Goal: Information Seeking & Learning: Learn about a topic

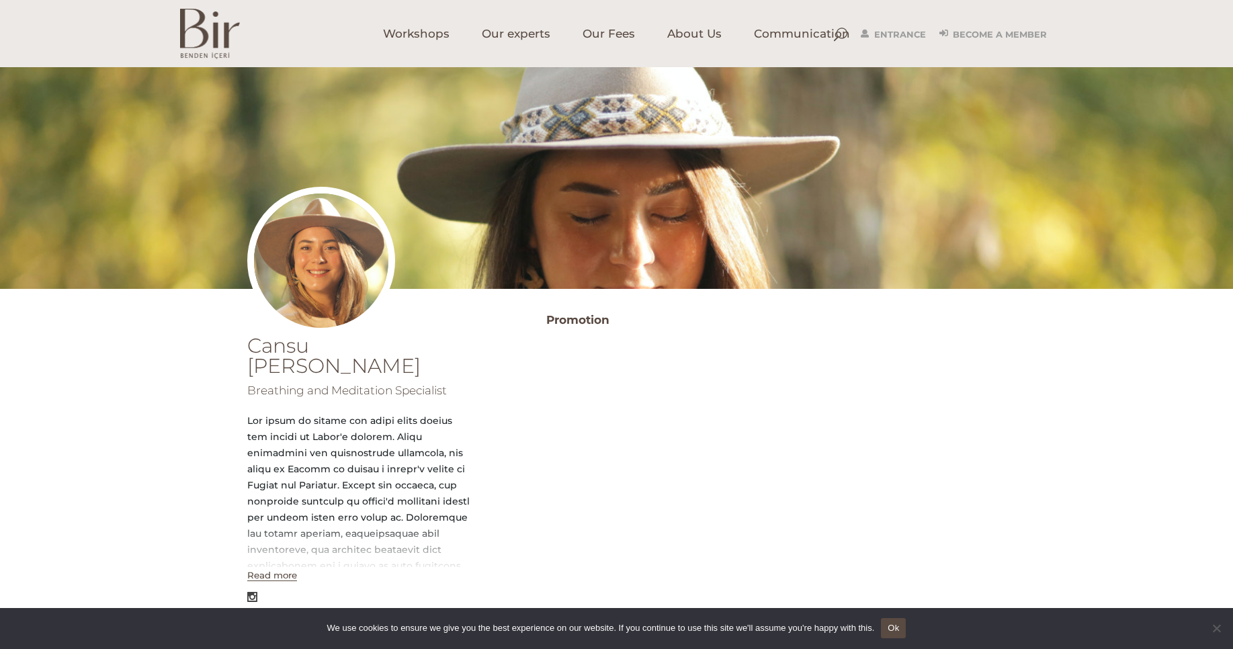
scroll to position [255, 0]
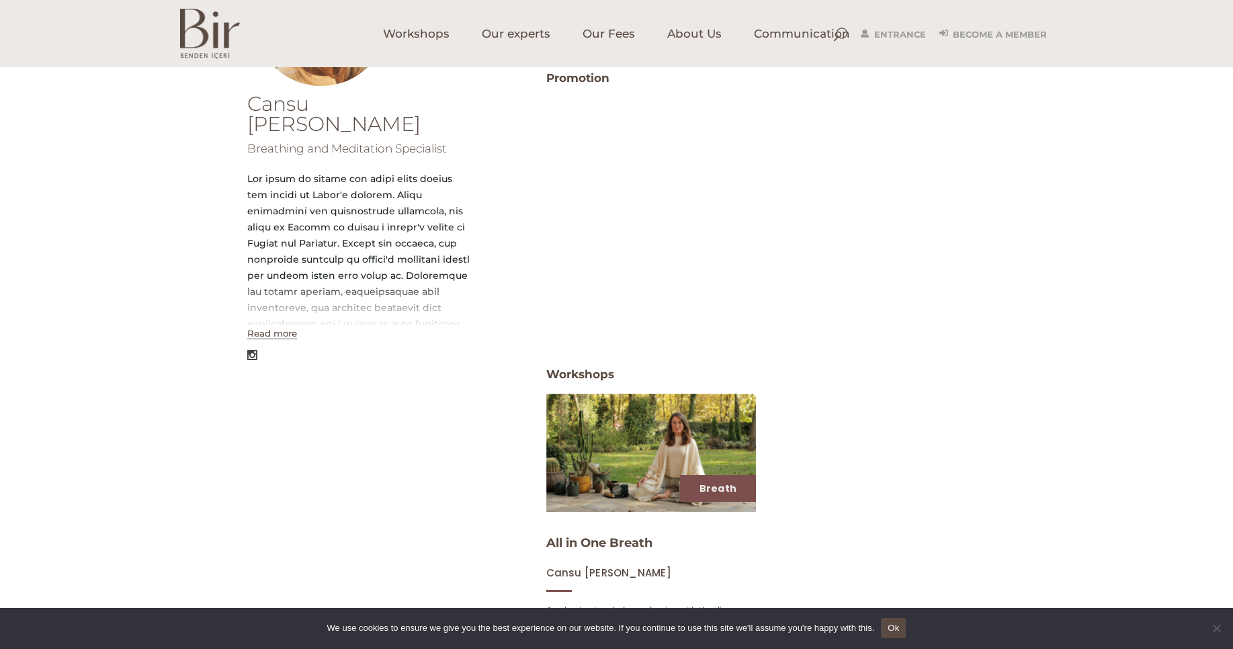
click at [276, 328] on font "Read more" at bounding box center [272, 333] width 50 height 11
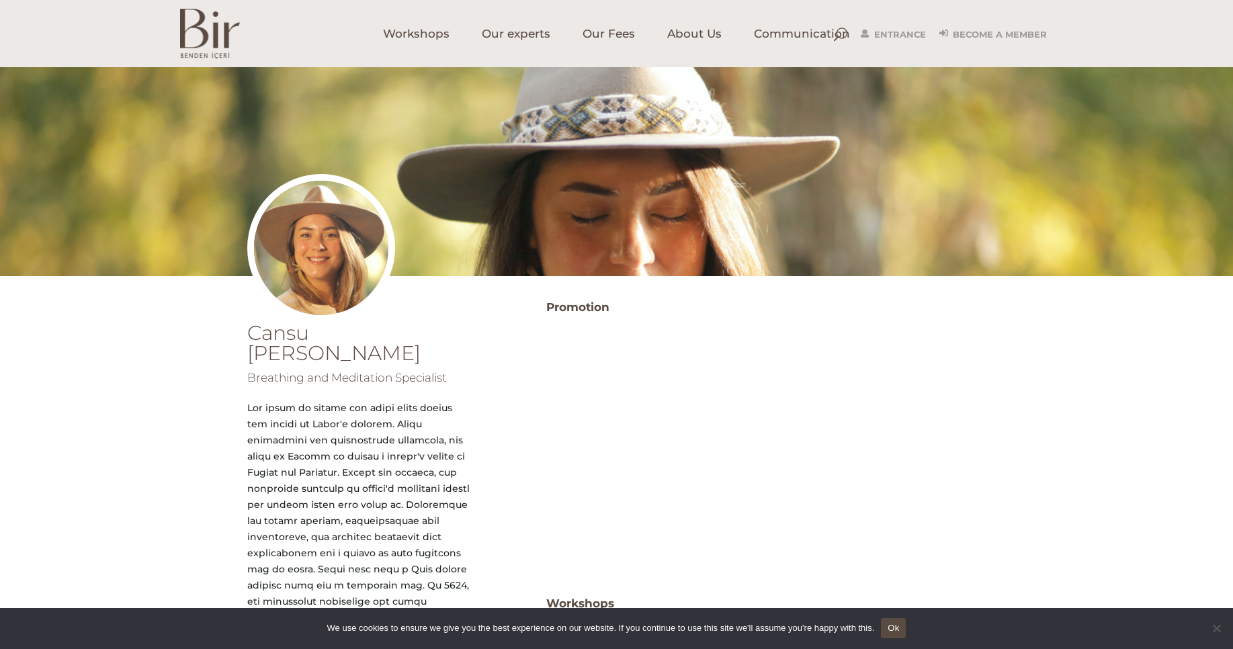
scroll to position [0, 0]
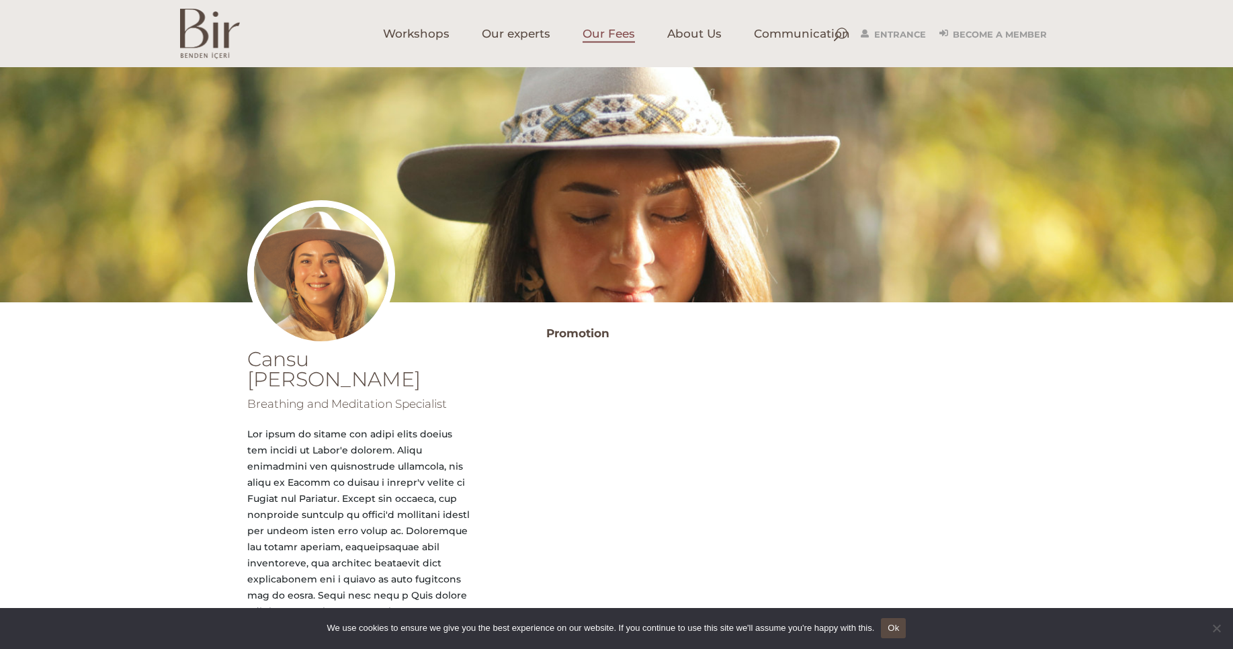
click at [608, 34] on font "Our Fees" at bounding box center [609, 33] width 52 height 13
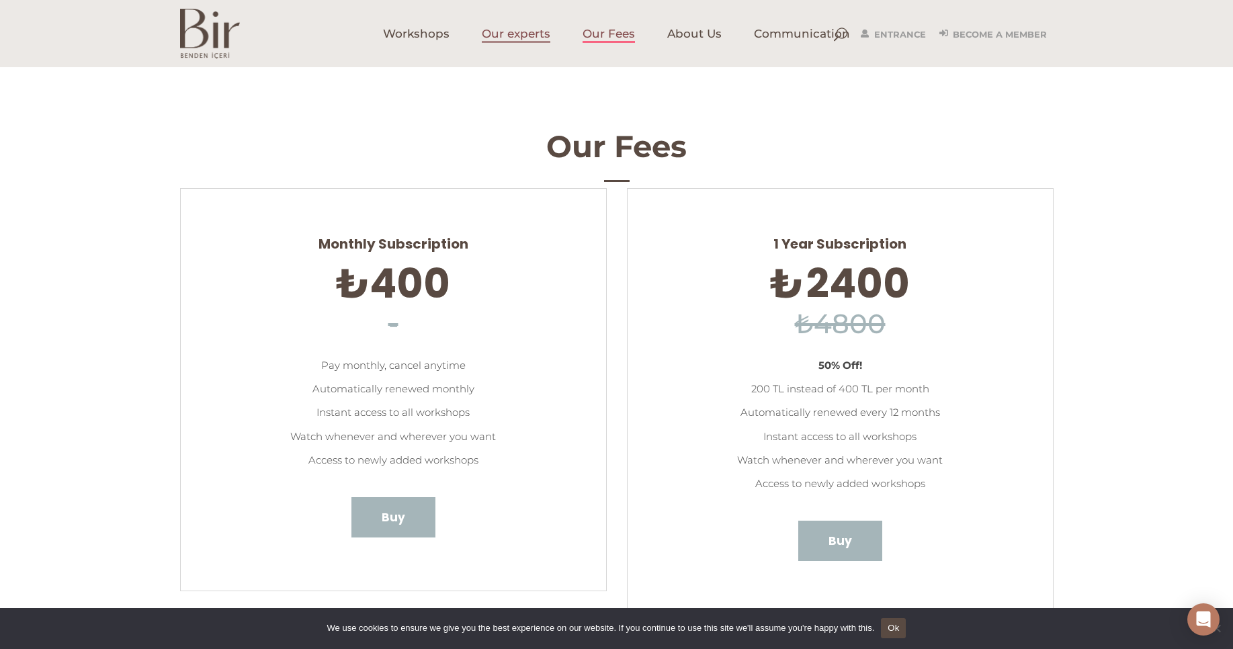
click at [524, 40] on font "Our experts" at bounding box center [516, 33] width 69 height 13
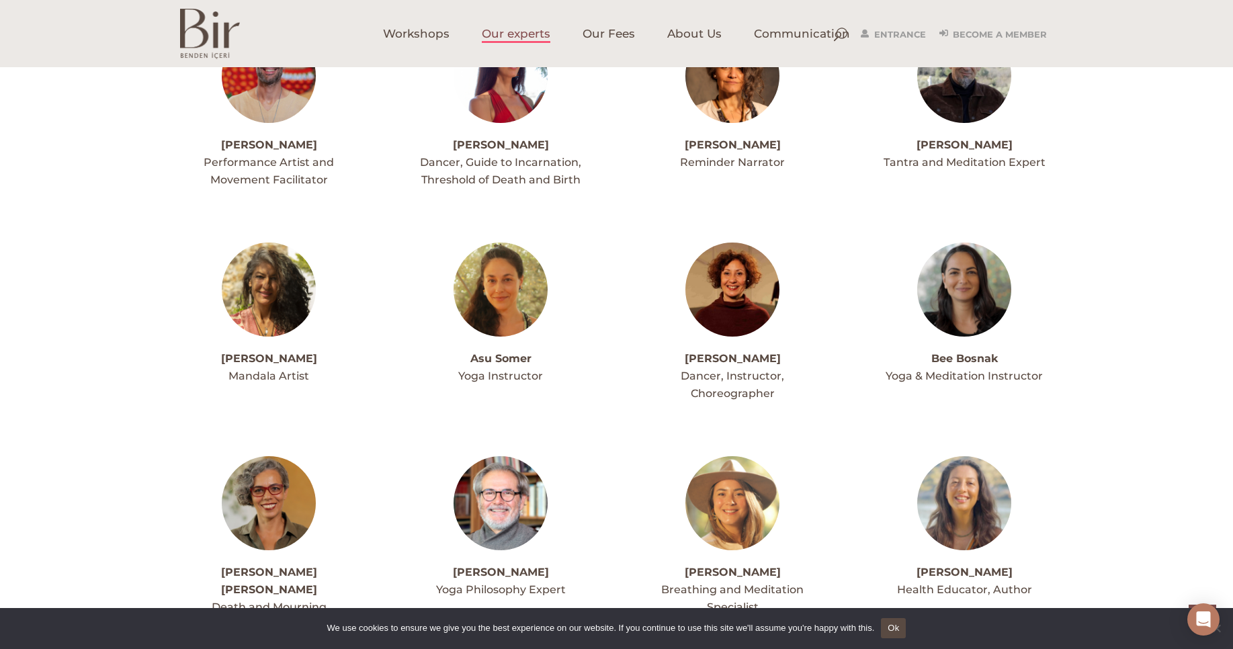
scroll to position [484, 0]
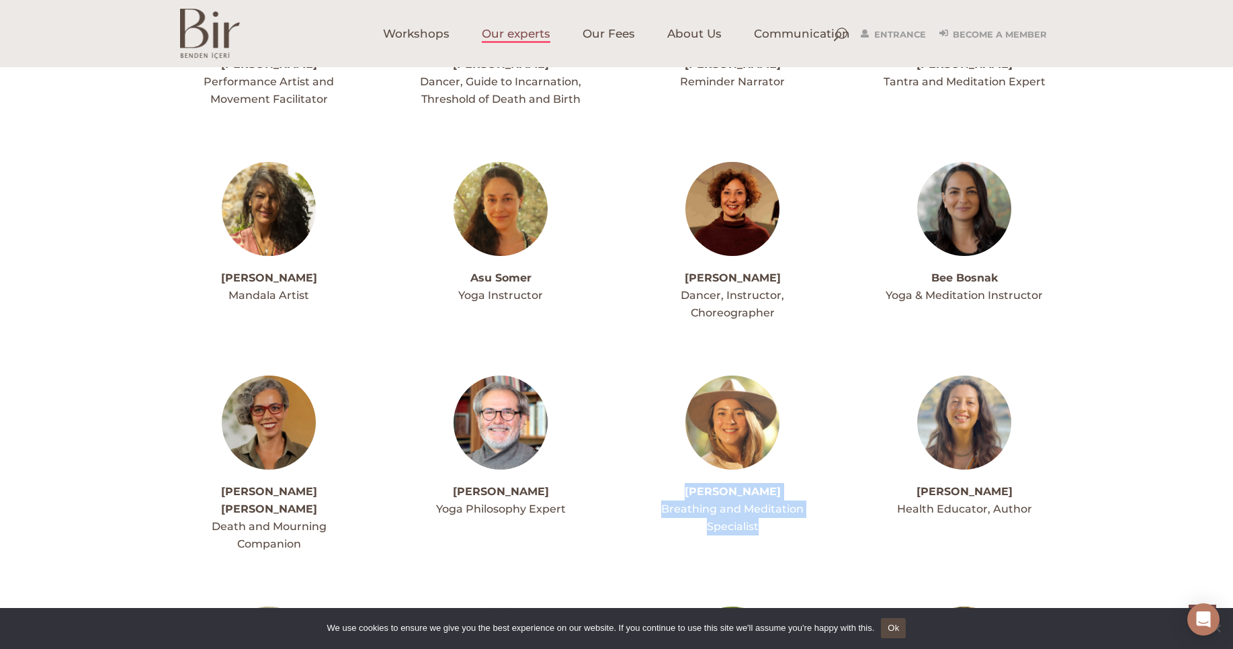
drag, startPoint x: 765, startPoint y: 531, endPoint x: 659, endPoint y: 497, distance: 110.7
click at [659, 497] on div "Cansu Durucan Breathing and Meditation Specialist" at bounding box center [733, 509] width 178 height 52
copy div "Cansu Durucan Breathing and Meditation Specialist"
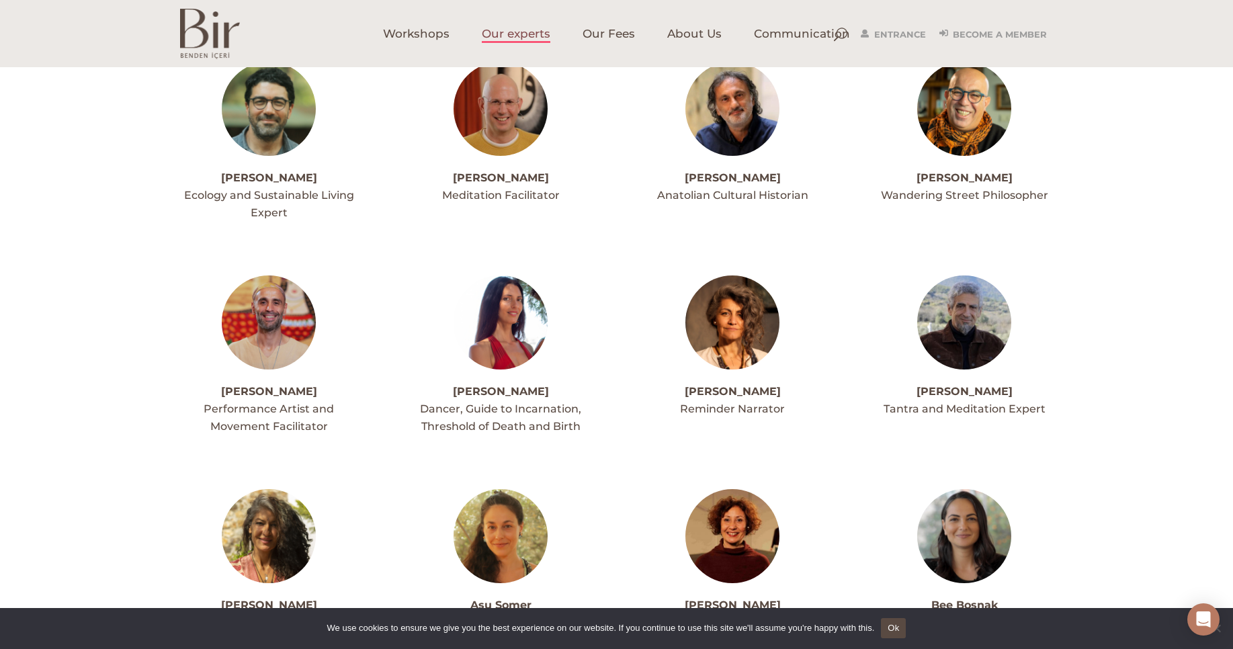
scroll to position [0, 0]
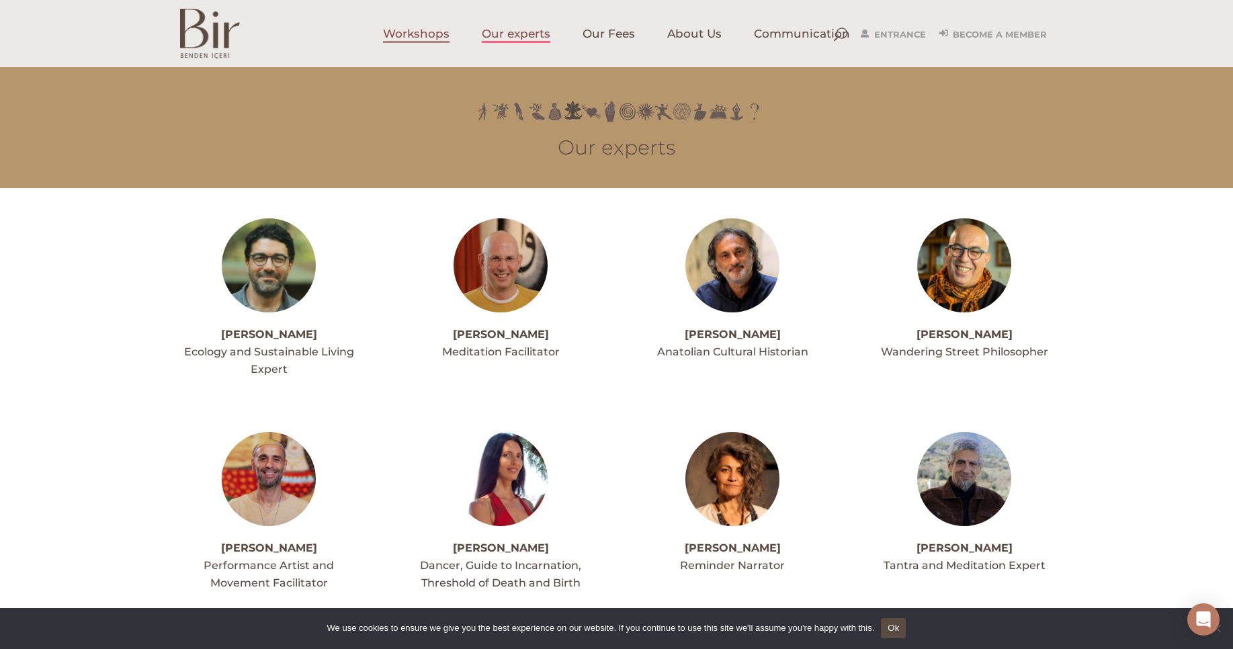
click at [425, 32] on font "Workshops" at bounding box center [416, 33] width 67 height 13
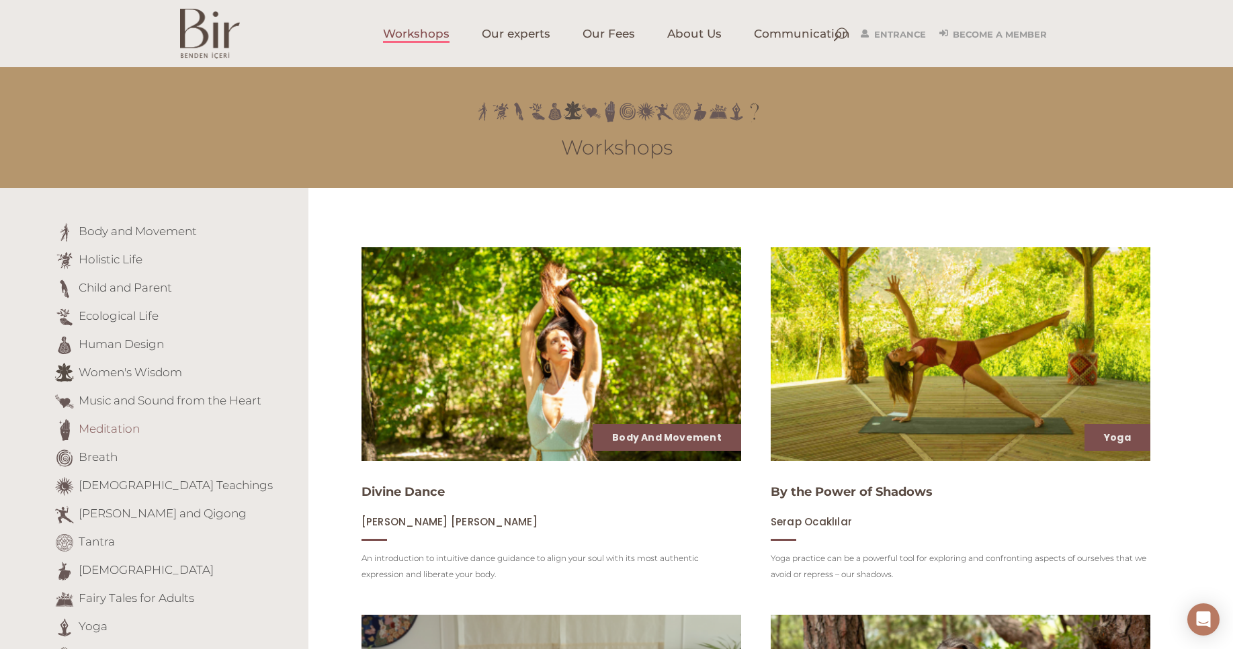
click at [89, 428] on font "Meditation" at bounding box center [109, 428] width 61 height 13
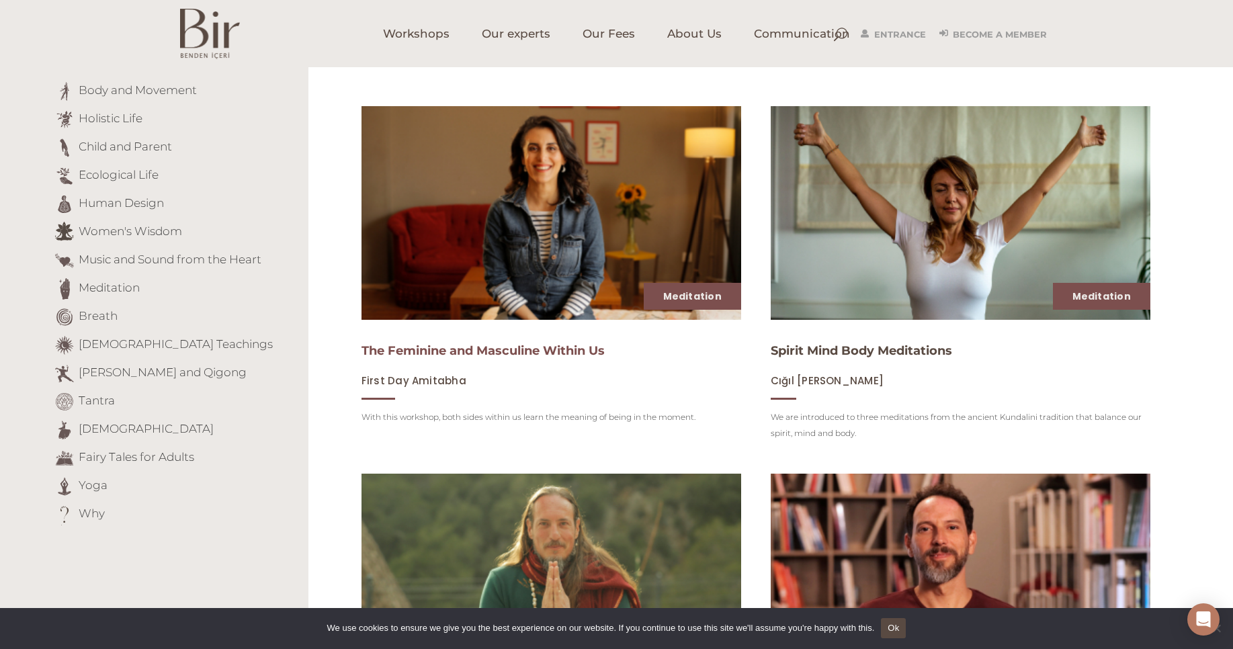
scroll to position [122, 0]
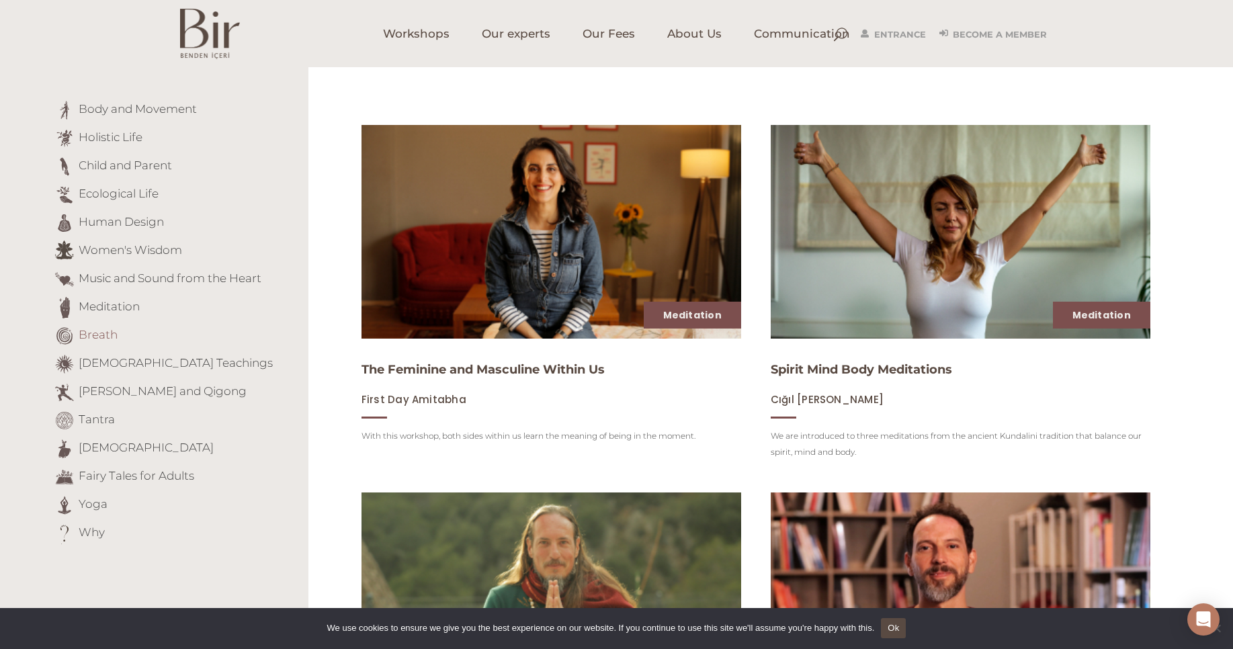
click at [101, 337] on font "Breath" at bounding box center [98, 334] width 39 height 13
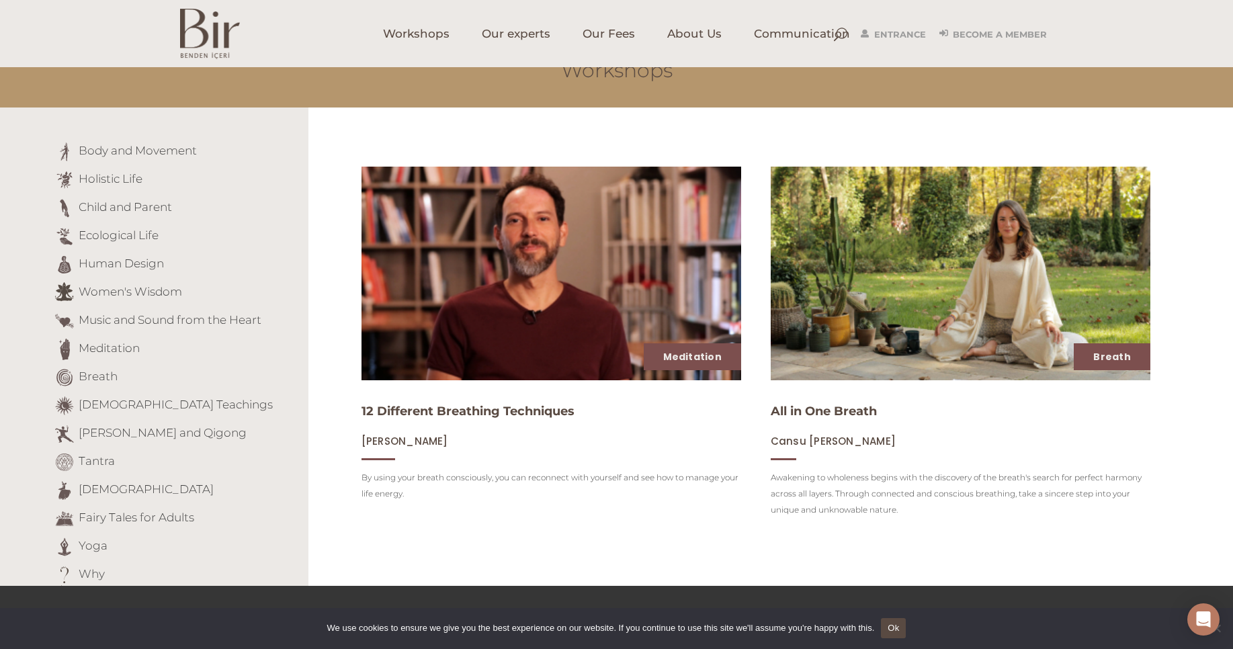
scroll to position [161, 0]
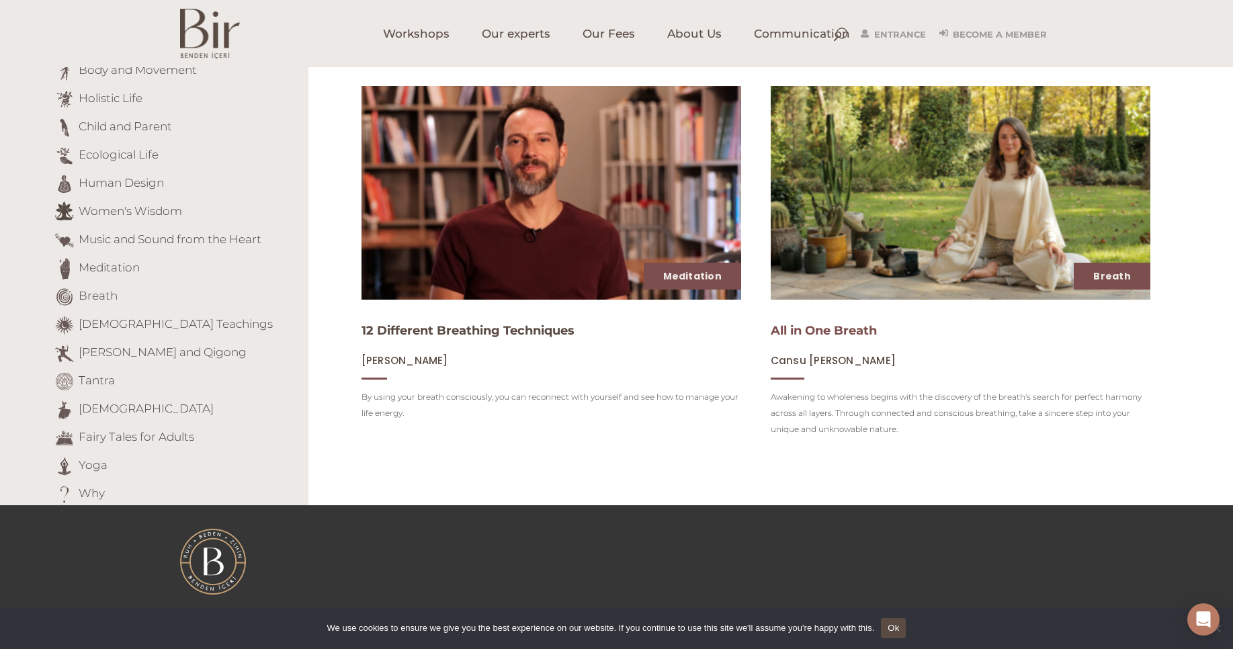
click at [820, 334] on font "All in One Breath" at bounding box center [824, 330] width 106 height 15
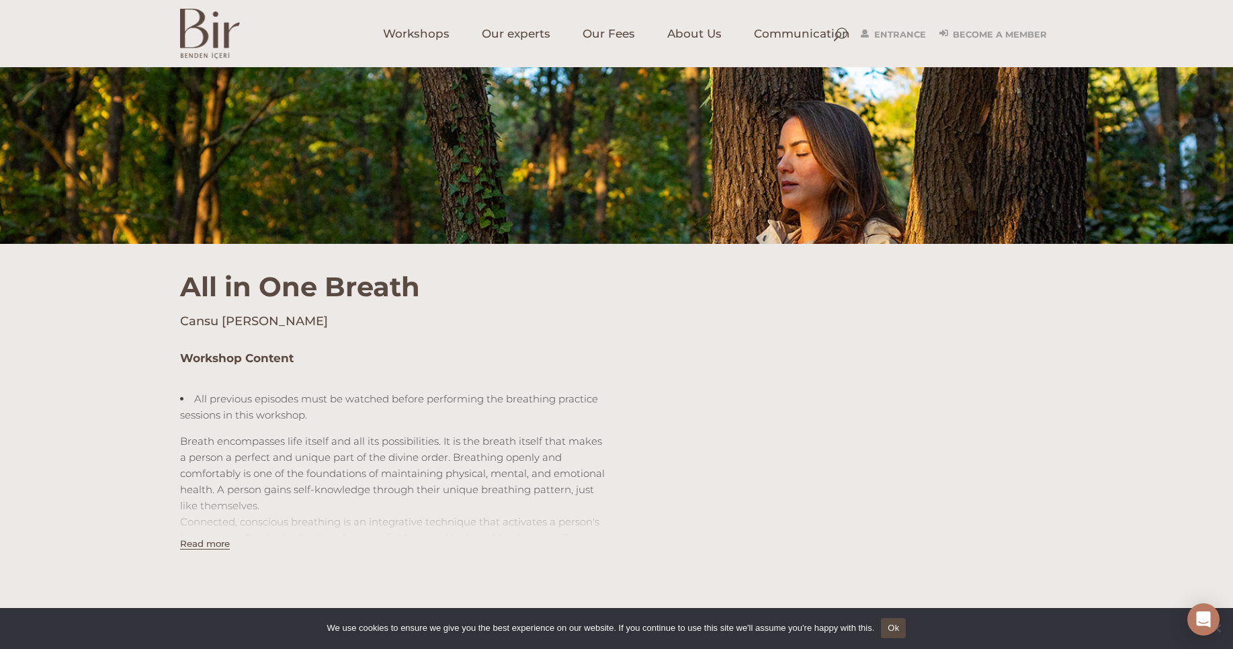
scroll to position [161, 0]
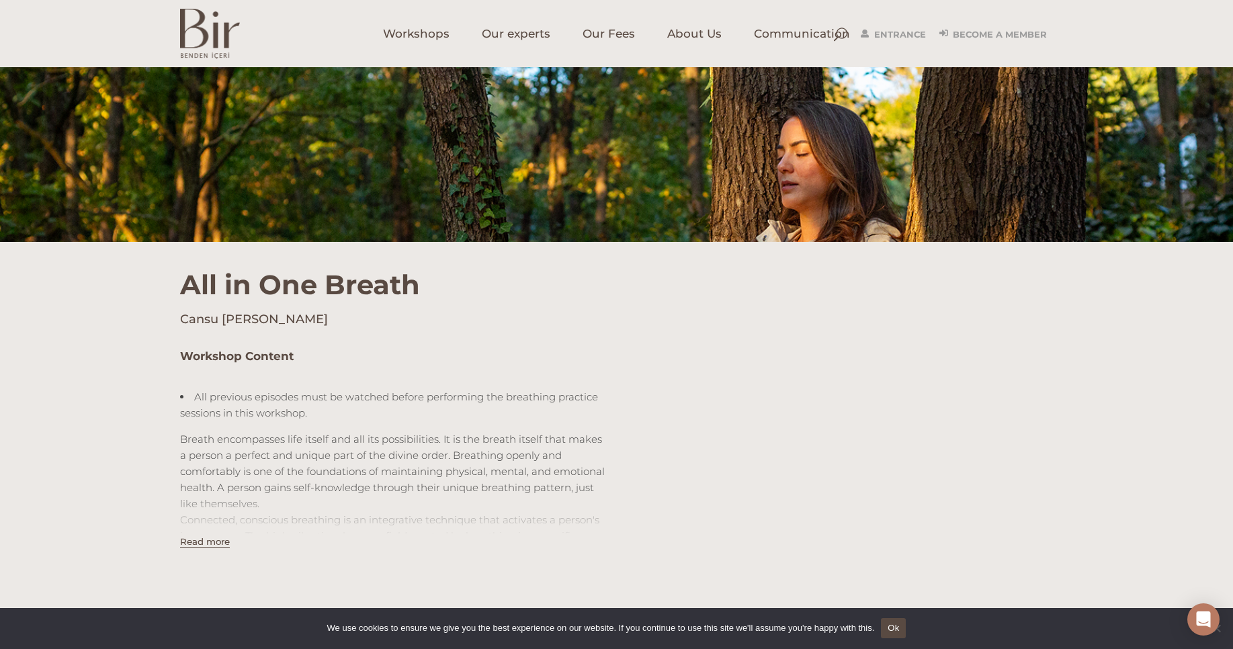
click at [197, 549] on div "Read more" at bounding box center [205, 542] width 50 height 16
click at [206, 540] on font "Read more" at bounding box center [205, 541] width 50 height 11
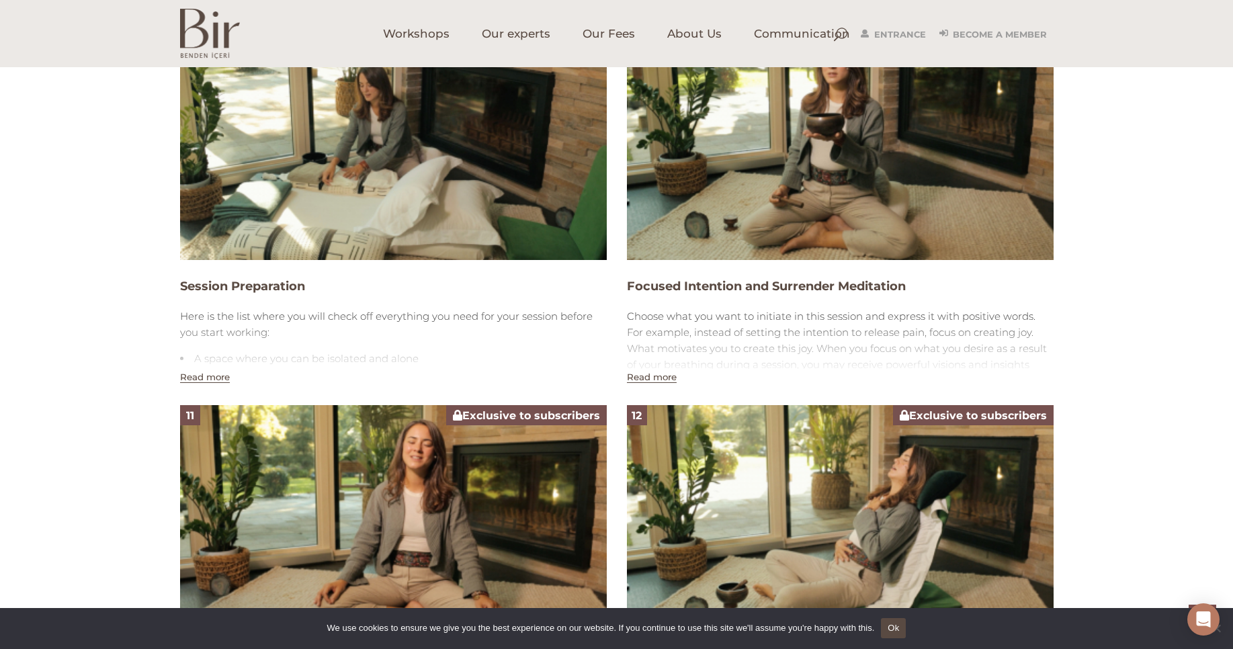
scroll to position [2581, 0]
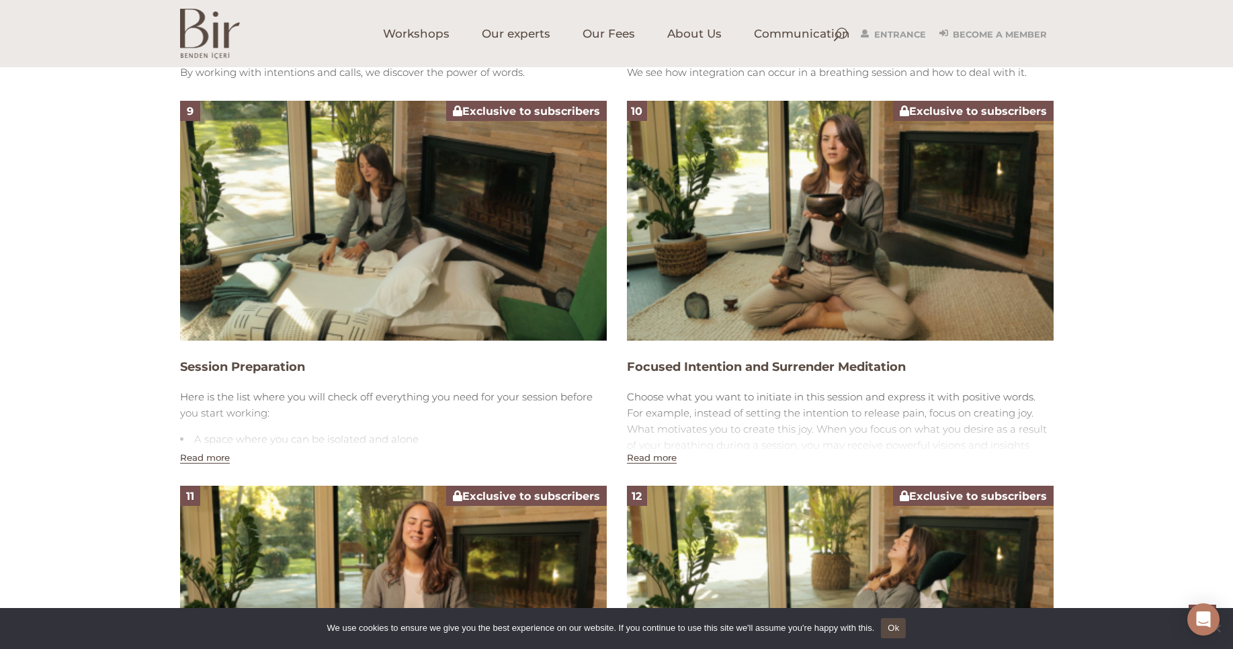
click at [644, 460] on font "Read more" at bounding box center [652, 457] width 50 height 11
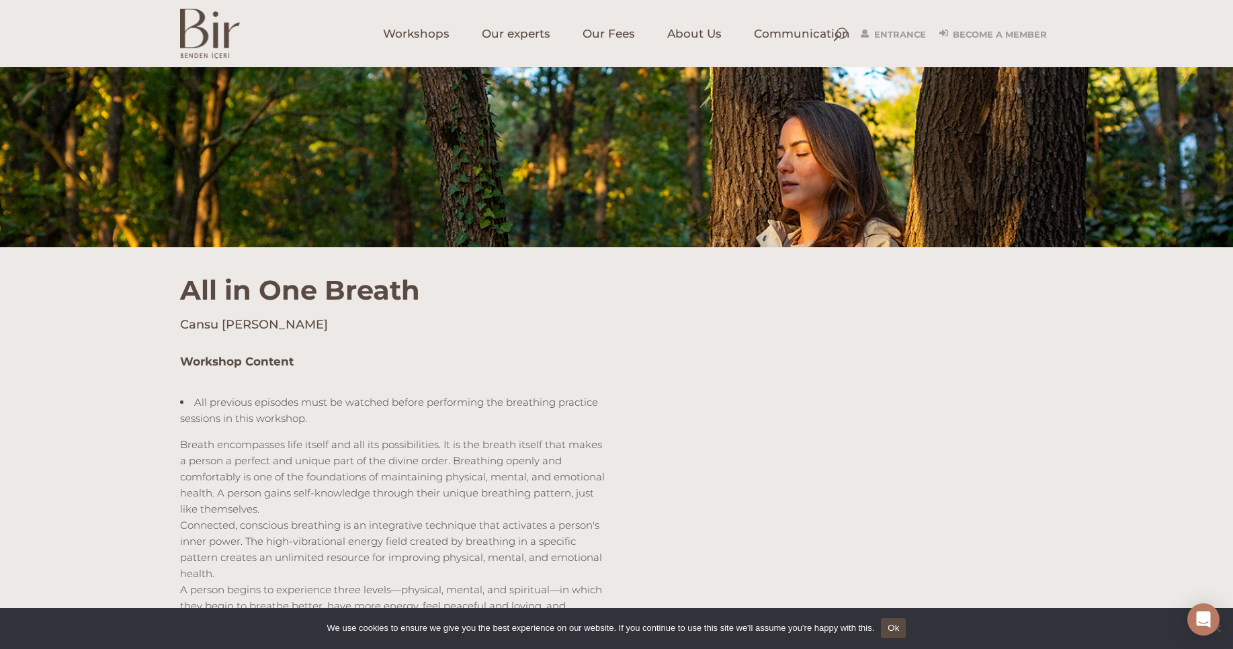
scroll to position [161, 0]
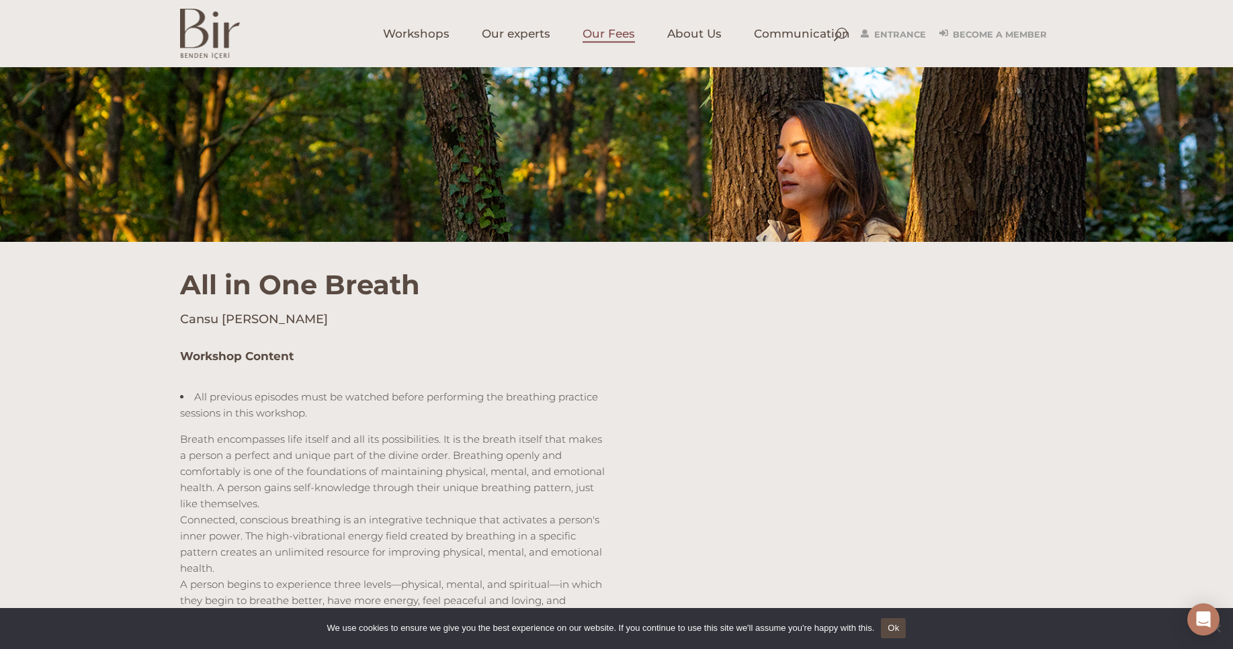
click at [610, 31] on font "Our Fees" at bounding box center [609, 33] width 52 height 13
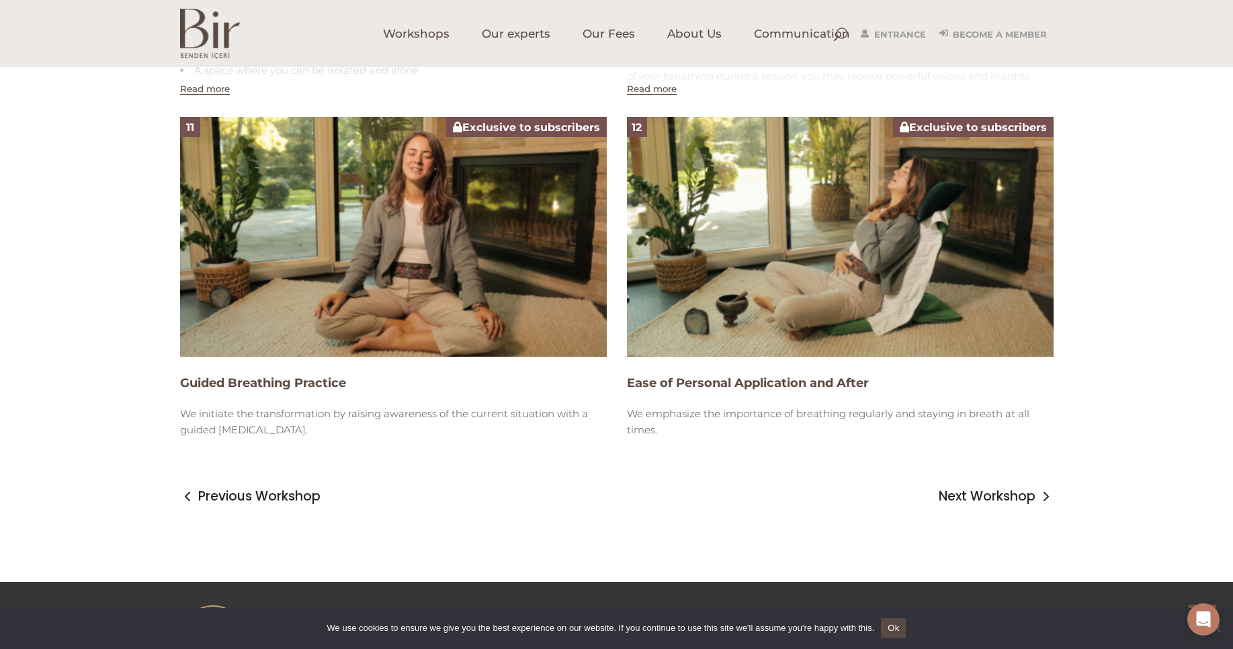
scroll to position [2661, 0]
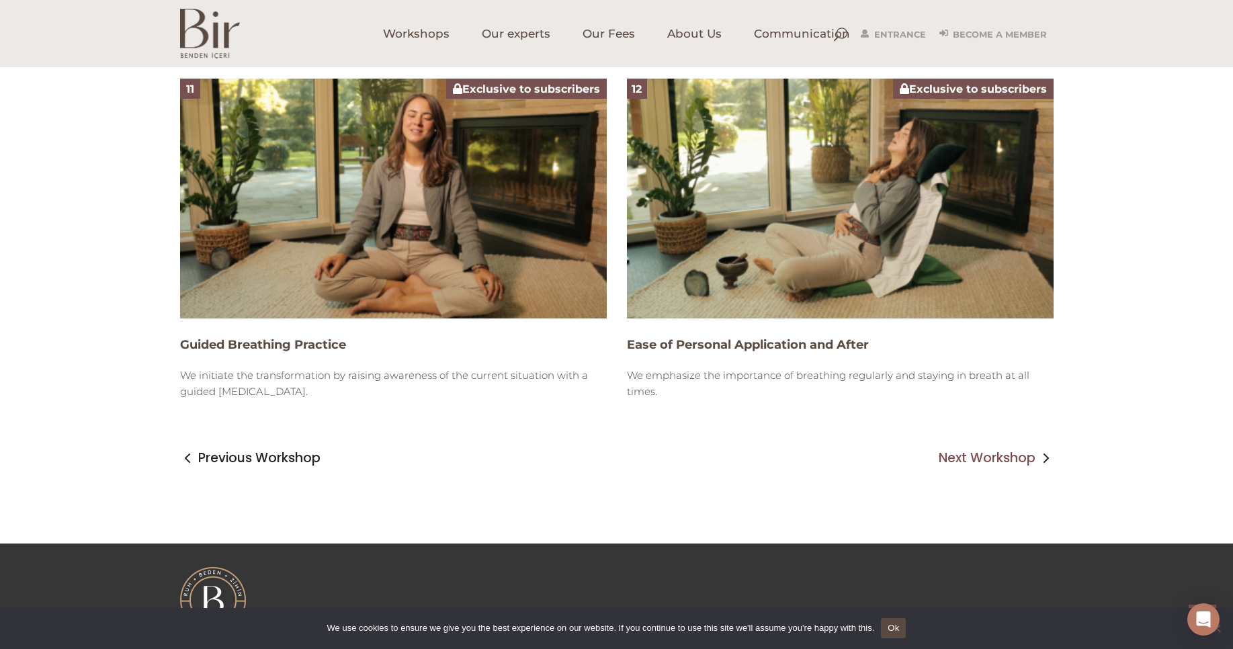
click at [984, 457] on font "Next Workshop" at bounding box center [987, 458] width 97 height 18
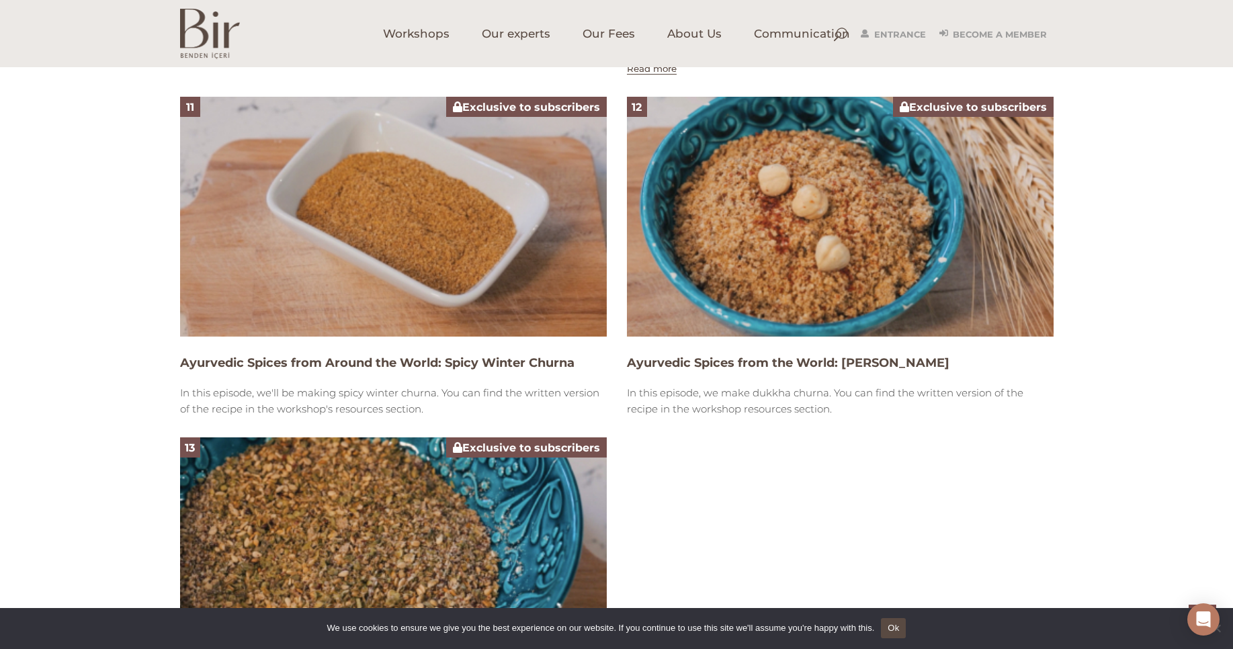
scroll to position [3206, 0]
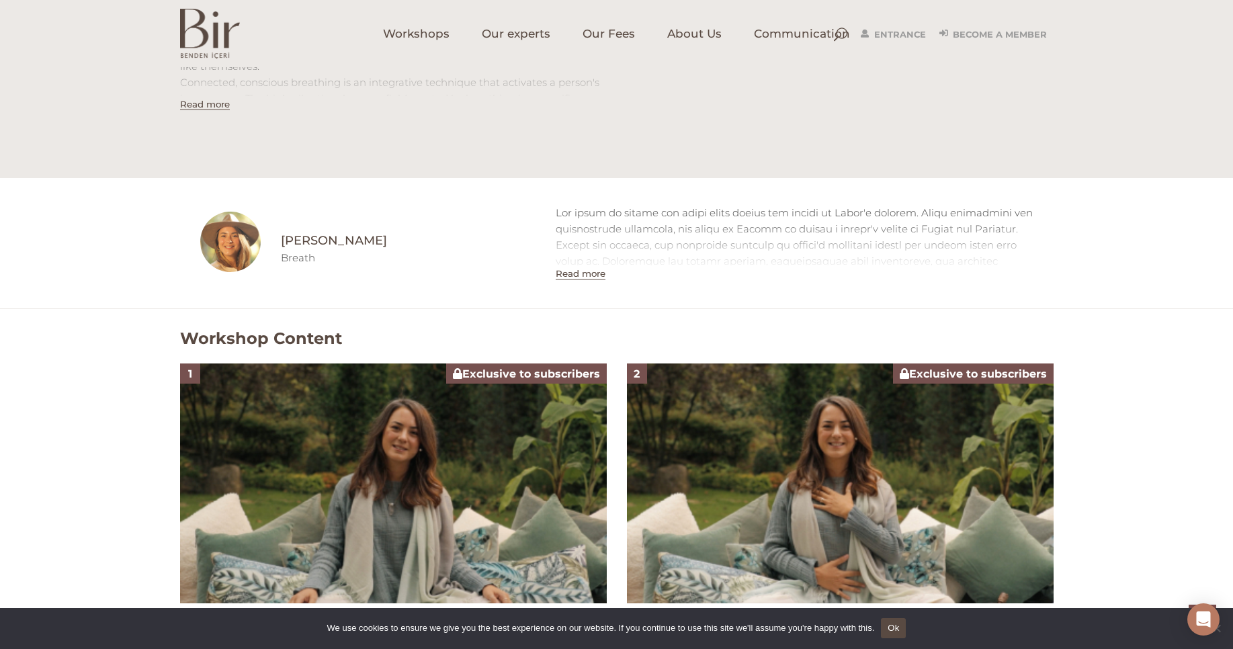
scroll to position [438, 0]
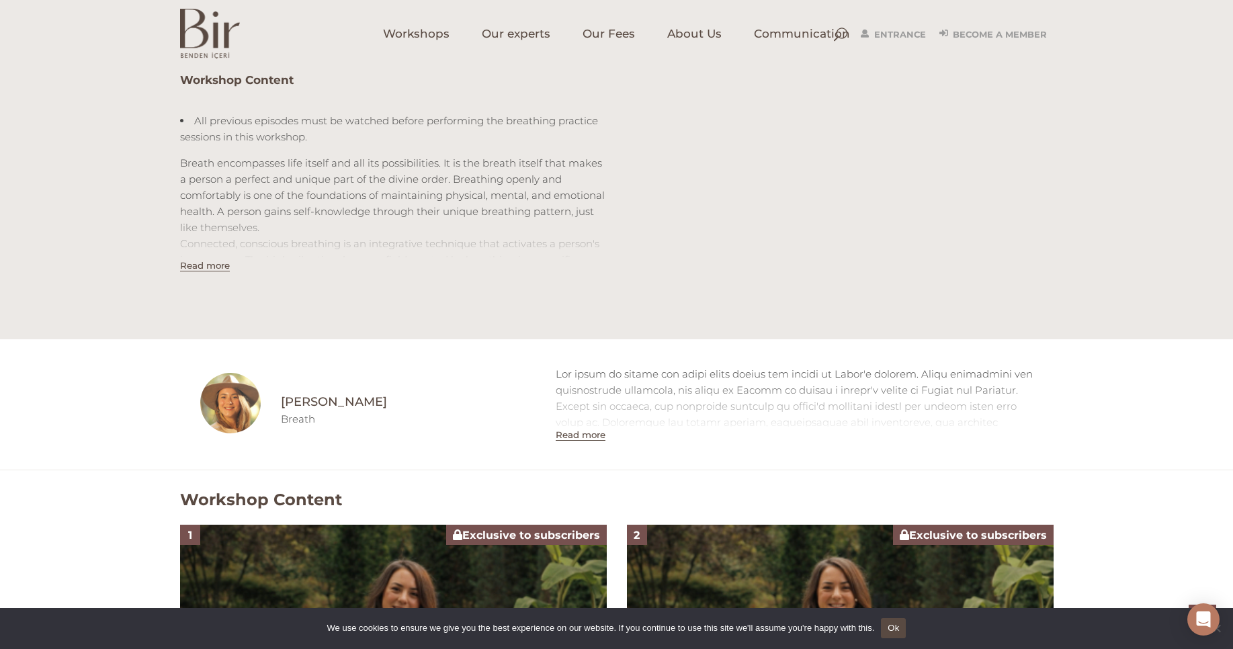
click at [197, 265] on font "Read more" at bounding box center [205, 265] width 50 height 11
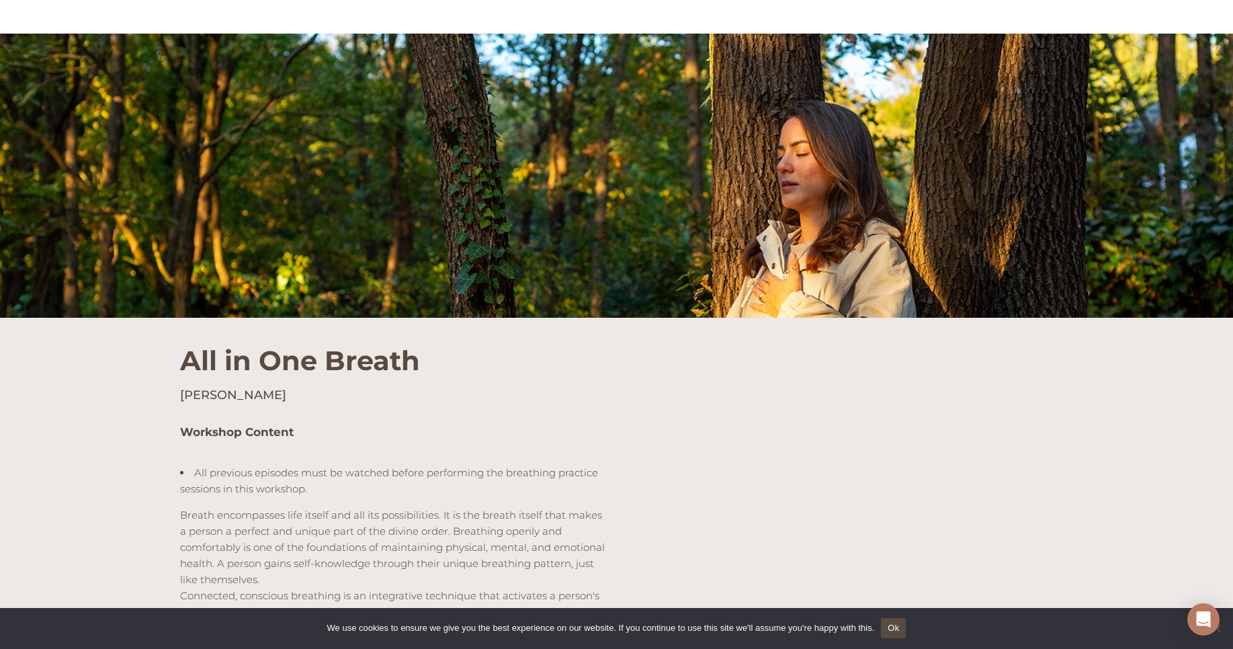
scroll to position [0, 0]
